Goal: Navigation & Orientation: Find specific page/section

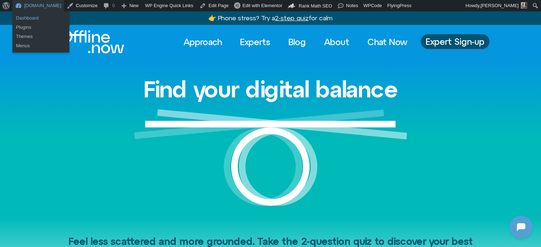
click at [33, 15] on link "Dashboard" at bounding box center [40, 18] width 57 height 9
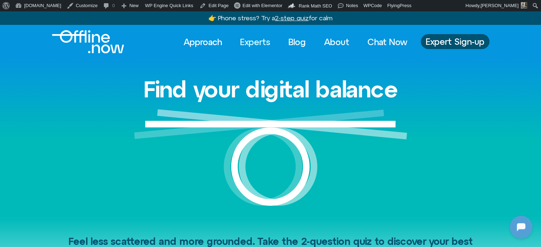
click at [248, 39] on link "Experts" at bounding box center [255, 42] width 43 height 16
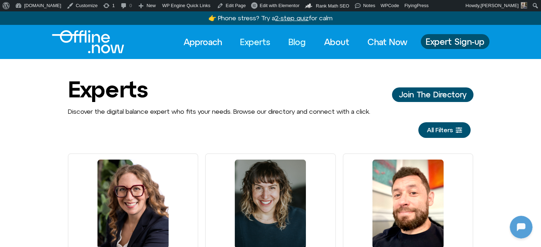
click at [290, 40] on link "Blog" at bounding box center [297, 42] width 30 height 16
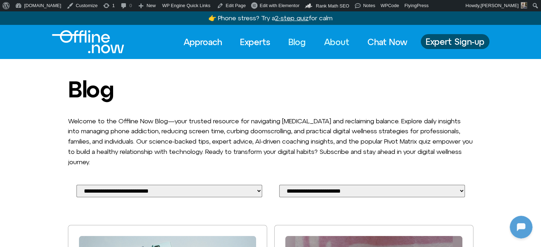
click at [333, 43] on link "About" at bounding box center [337, 42] width 38 height 16
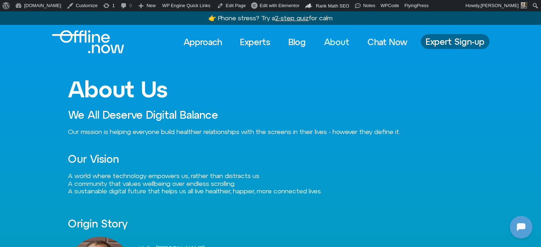
click at [435, 41] on span "Expert Sign-up" at bounding box center [455, 41] width 59 height 9
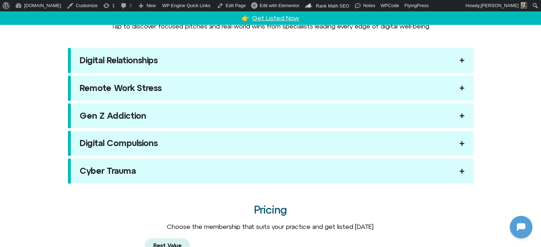
scroll to position [819, 0]
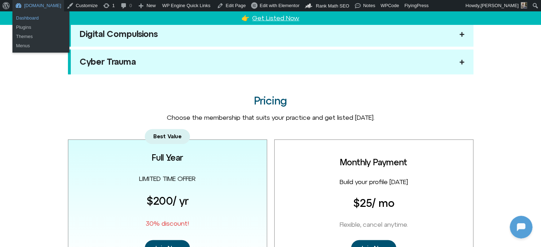
click at [33, 19] on link "Dashboard" at bounding box center [40, 18] width 57 height 9
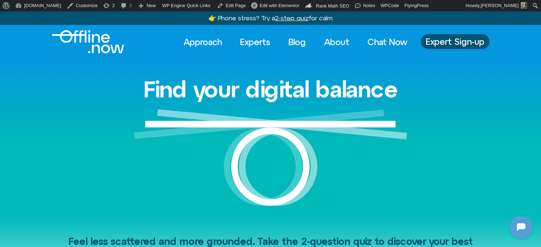
drag, startPoint x: 178, startPoint y: 42, endPoint x: 158, endPoint y: 28, distance: 24.2
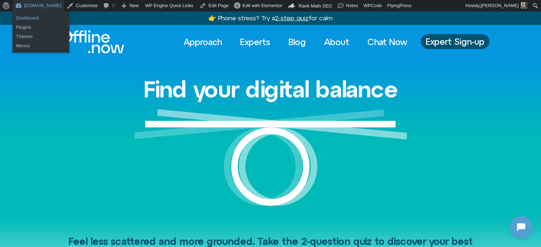
click at [31, 17] on link "Dashboard" at bounding box center [40, 18] width 57 height 9
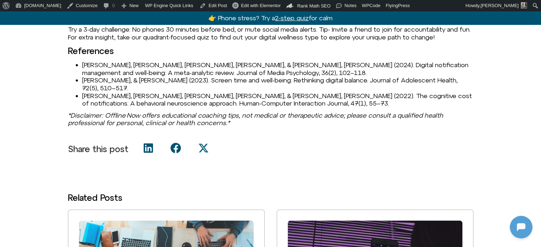
scroll to position [1424, 0]
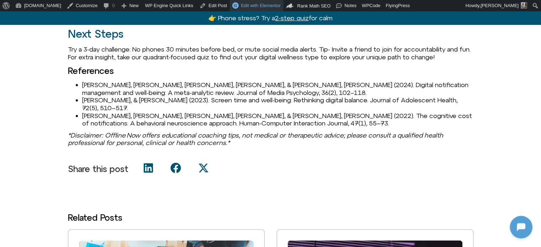
click at [242, 6] on span "Edit with Elementor" at bounding box center [261, 5] width 40 height 5
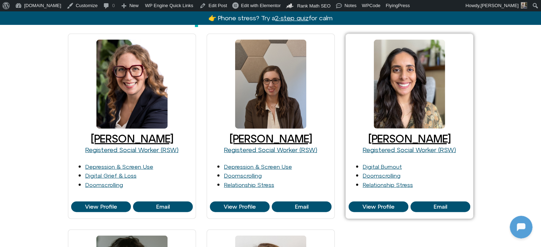
scroll to position [1566, 0]
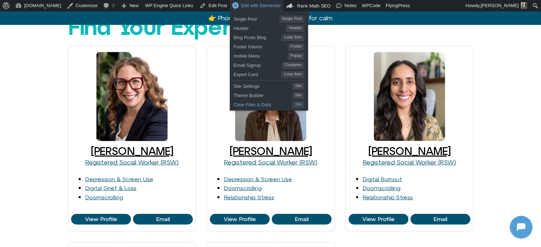
click at [236, 106] on span "Clear Files & Data" at bounding box center [263, 103] width 59 height 9
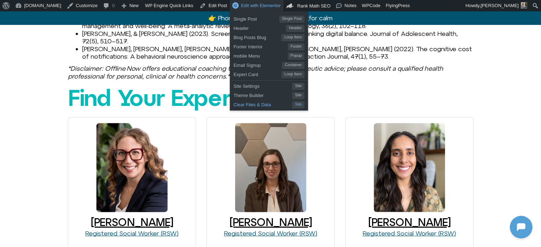
drag, startPoint x: 228, startPoint y: 104, endPoint x: 233, endPoint y: 101, distance: 6.1
click at [234, 104] on span "Clear Files & Data" at bounding box center [263, 103] width 59 height 9
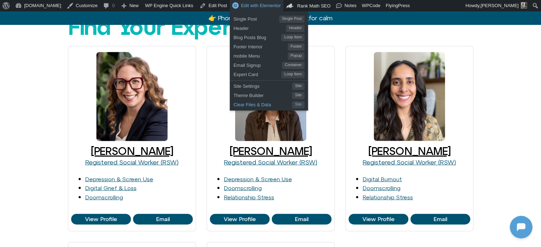
click at [242, 103] on span "Clear Files & Data" at bounding box center [263, 103] width 59 height 9
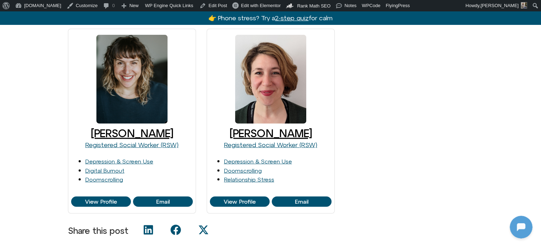
scroll to position [1566, 0]
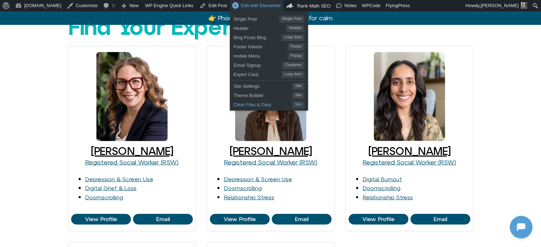
click at [234, 106] on span "Clear Files & Data" at bounding box center [263, 103] width 59 height 9
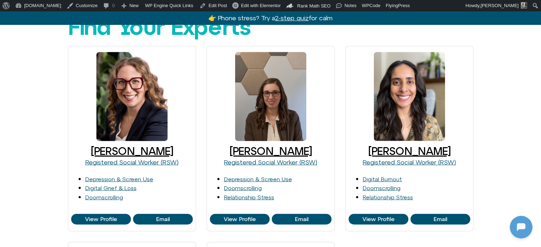
scroll to position [0, 0]
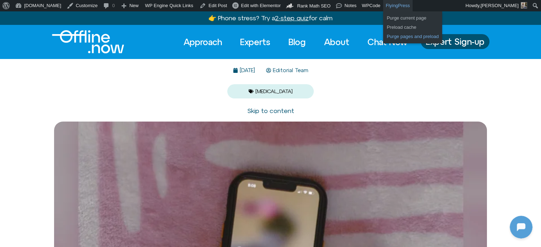
click at [383, 38] on link "Purge pages and preload" at bounding box center [412, 36] width 59 height 9
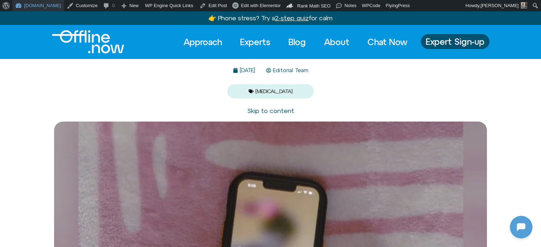
click at [20, 5] on link "[DOMAIN_NAME]" at bounding box center [38, 5] width 52 height 11
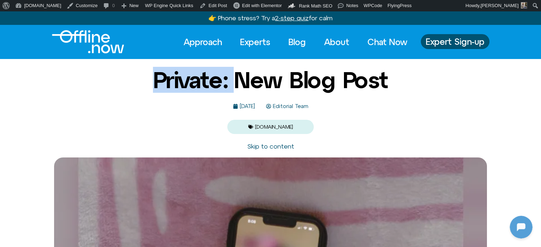
drag, startPoint x: 147, startPoint y: 78, endPoint x: 231, endPoint y: 84, distance: 84.3
click at [231, 84] on h1 "Private: New Blog Post" at bounding box center [270, 80] width 235 height 25
click at [86, 44] on img "Logo" at bounding box center [88, 41] width 72 height 23
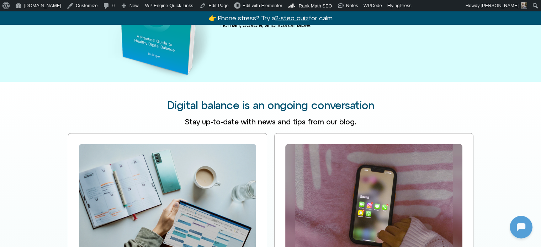
scroll to position [1068, 0]
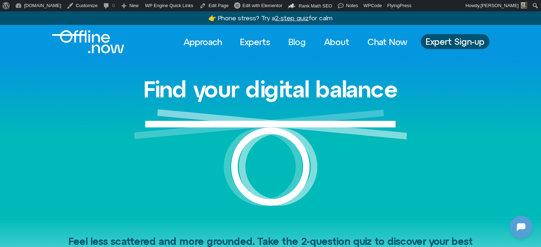
click at [295, 40] on link "Blog" at bounding box center [297, 42] width 30 height 16
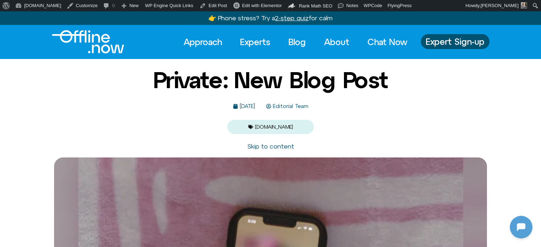
click at [75, 99] on div "Private: New Blog Post [DATE] Editorial Team [DOMAIN_NAME]" at bounding box center [270, 101] width 541 height 67
click at [199, 8] on link "Edit Post" at bounding box center [213, 5] width 33 height 11
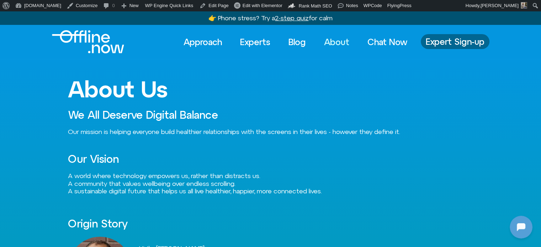
click at [457, 37] on span "Expert Sign-up" at bounding box center [455, 41] width 59 height 9
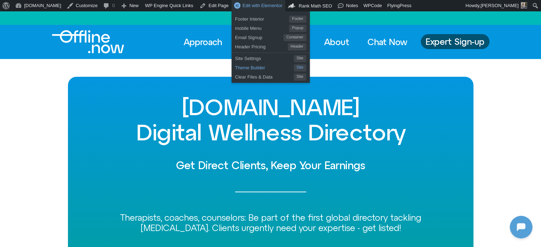
click at [237, 68] on span "Theme Builder" at bounding box center [264, 66] width 59 height 9
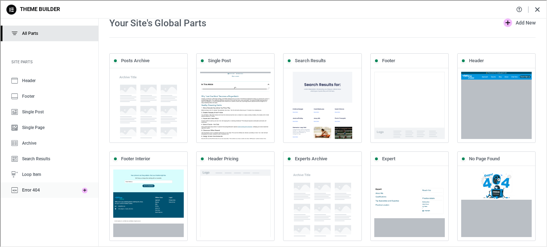
drag, startPoint x: 28, startPoint y: 189, endPoint x: 94, endPoint y: 188, distance: 65.5
click at [29, 189] on span "Error 404" at bounding box center [30, 189] width 18 height 5
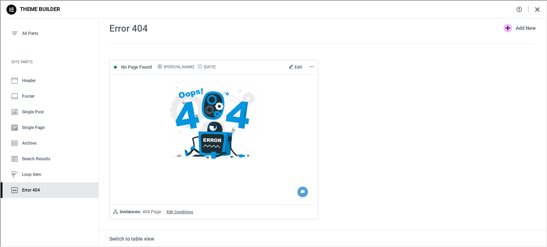
click at [295, 67] on span "Edit" at bounding box center [297, 66] width 7 height 5
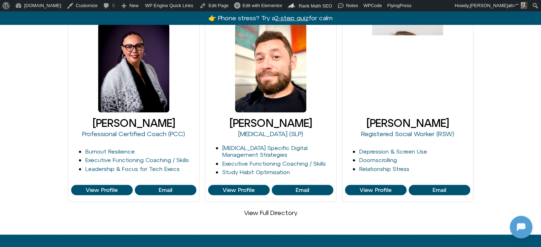
scroll to position [463, 0]
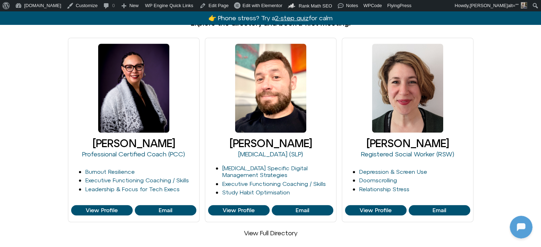
click at [496, 84] on div "Faelyne Templer Professional Certified Coach (PCC) Burnout Resilience Executive…" at bounding box center [270, 138] width 541 height 200
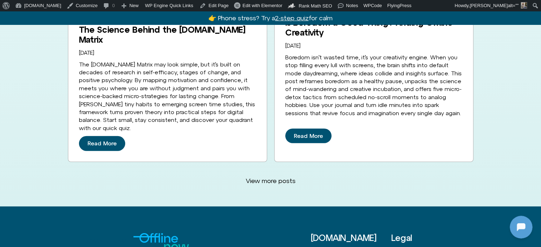
scroll to position [1958, 0]
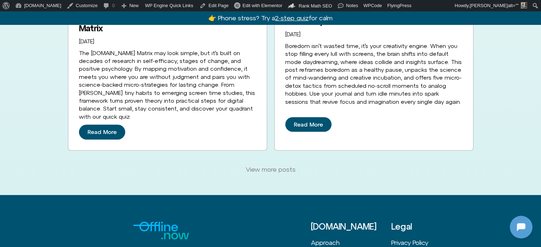
click at [279, 166] on span "View more posts" at bounding box center [271, 170] width 50 height 8
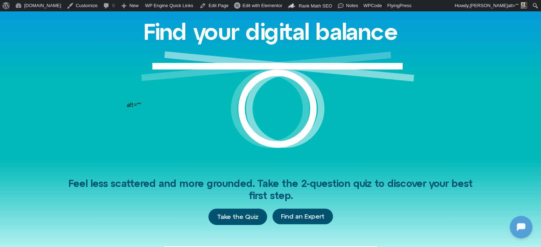
scroll to position [0, 0]
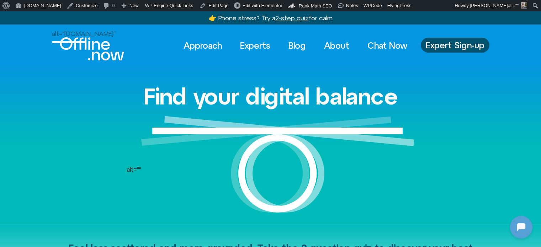
click at [519, 138] on div "Find your digital balance alt=""" at bounding box center [270, 145] width 541 height 158
click at [243, 4] on span "Edit with Elementor" at bounding box center [263, 5] width 40 height 5
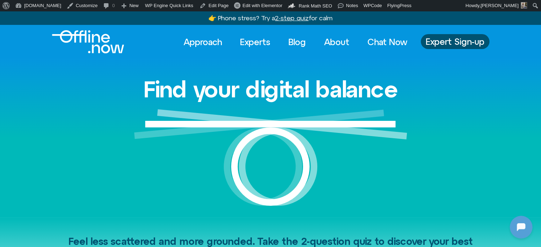
drag, startPoint x: 496, startPoint y: 24, endPoint x: 496, endPoint y: 19, distance: 5.0
click at [496, 24] on div "👉 Phone stress? Try a 2-step quiz for calm 👉 Phone stress? 2-step quiz for calm" at bounding box center [270, 17] width 541 height 13
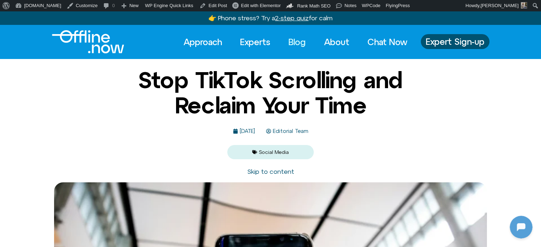
click at [291, 39] on link "Blog" at bounding box center [297, 42] width 30 height 16
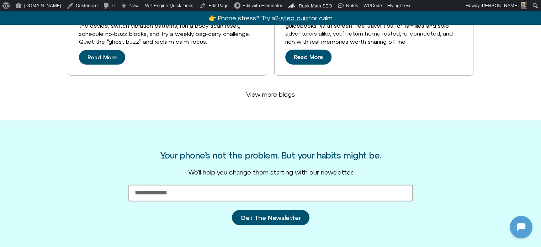
scroll to position [1780, 0]
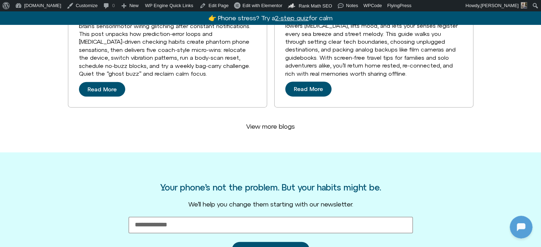
click at [261, 129] on span "View more blogs" at bounding box center [270, 127] width 49 height 8
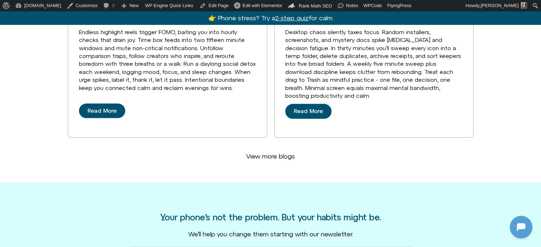
scroll to position [3493, 0]
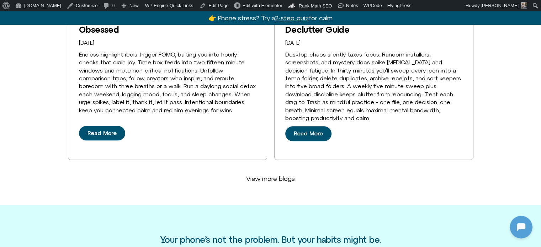
click at [265, 180] on span "View more blogs" at bounding box center [270, 179] width 49 height 8
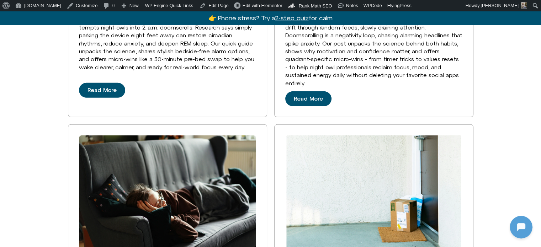
drag, startPoint x: 462, startPoint y: 140, endPoint x: 459, endPoint y: 136, distance: 5.3
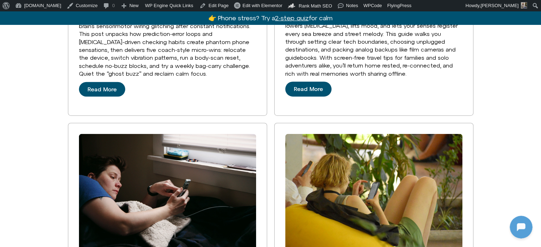
scroll to position [1780, 0]
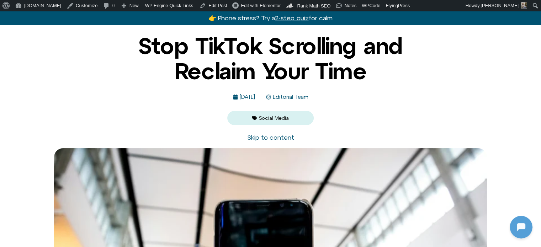
scroll to position [36, 0]
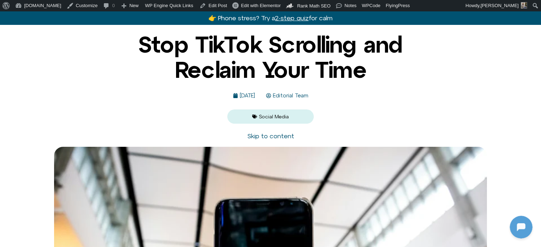
click at [282, 114] on link "Social Media" at bounding box center [274, 117] width 30 height 6
click at [268, 116] on link "Social Media" at bounding box center [274, 117] width 30 height 6
